Goal: Task Accomplishment & Management: Manage account settings

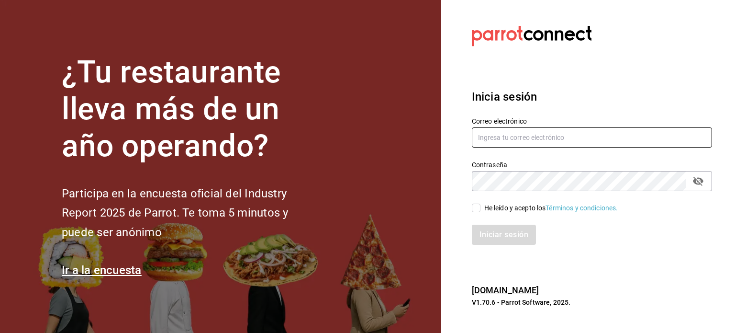
type input "[EMAIL_ADDRESS][DOMAIN_NAME]"
click at [475, 212] on input "He leído y acepto los Términos y condiciones." at bounding box center [476, 207] width 9 height 9
checkbox input "true"
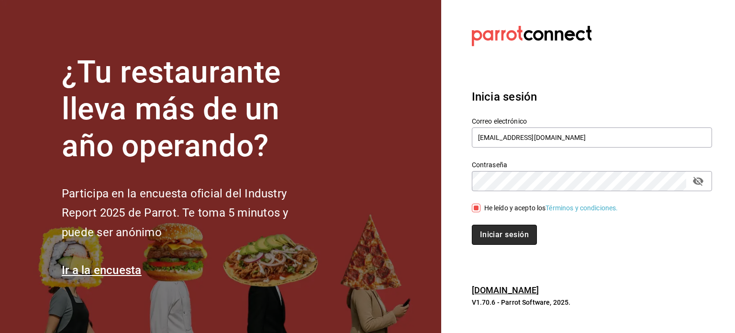
click at [507, 234] on button "Iniciar sesión" at bounding box center [504, 234] width 65 height 20
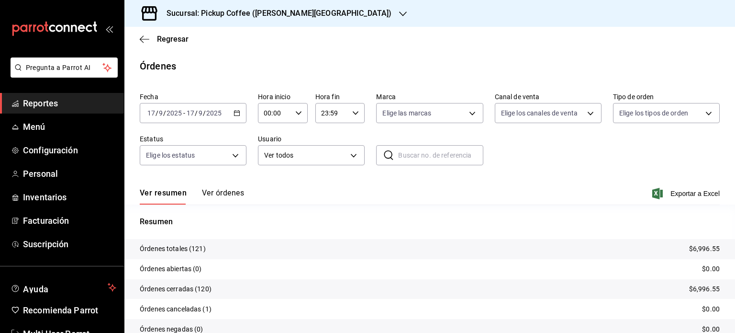
click at [57, 101] on span "Reportes" at bounding box center [69, 103] width 93 height 13
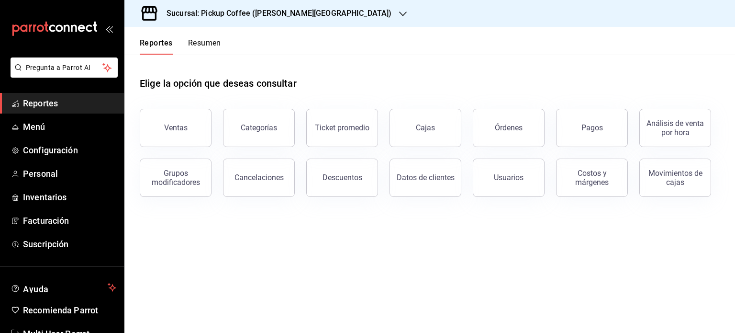
click at [209, 43] on button "Resumen" at bounding box center [204, 46] width 33 height 16
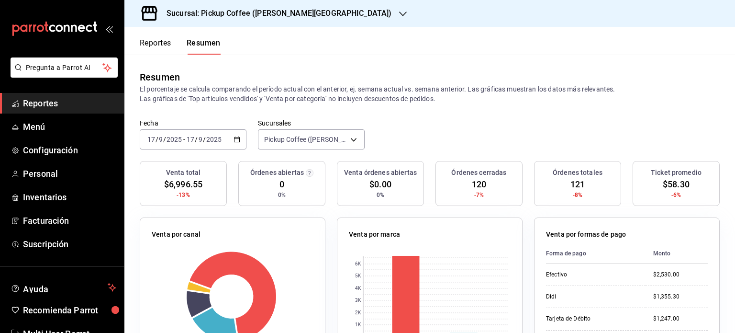
click at [399, 14] on icon "button" at bounding box center [403, 14] width 8 height 8
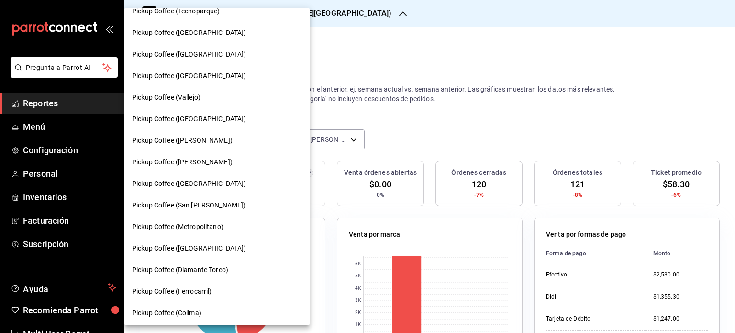
scroll to position [222, 0]
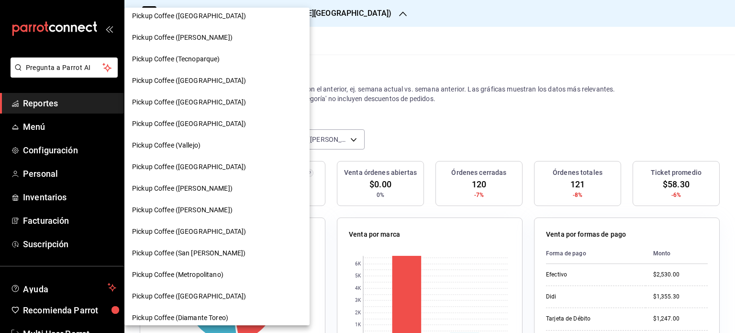
click at [189, 143] on span "Pickup Coffee (Vallejo)" at bounding box center [166, 145] width 68 height 10
